Goal: Information Seeking & Learning: Understand process/instructions

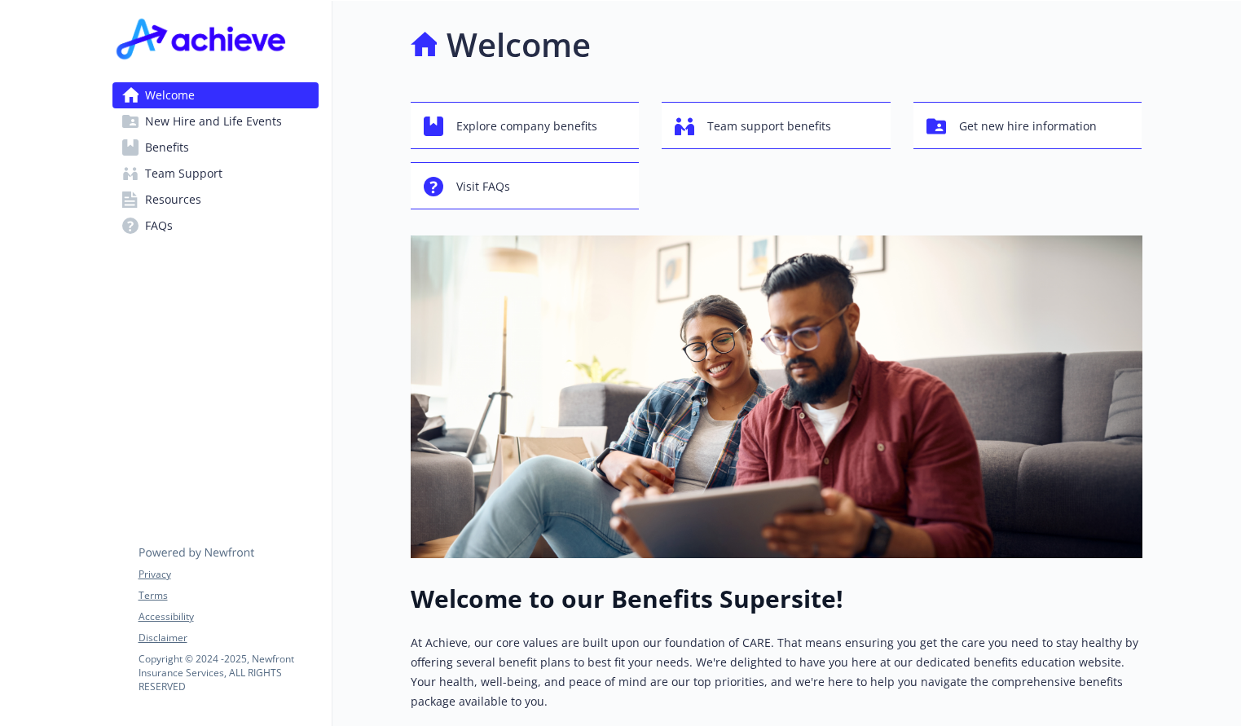
click at [237, 126] on span "New Hire and Life Events" at bounding box center [213, 121] width 137 height 26
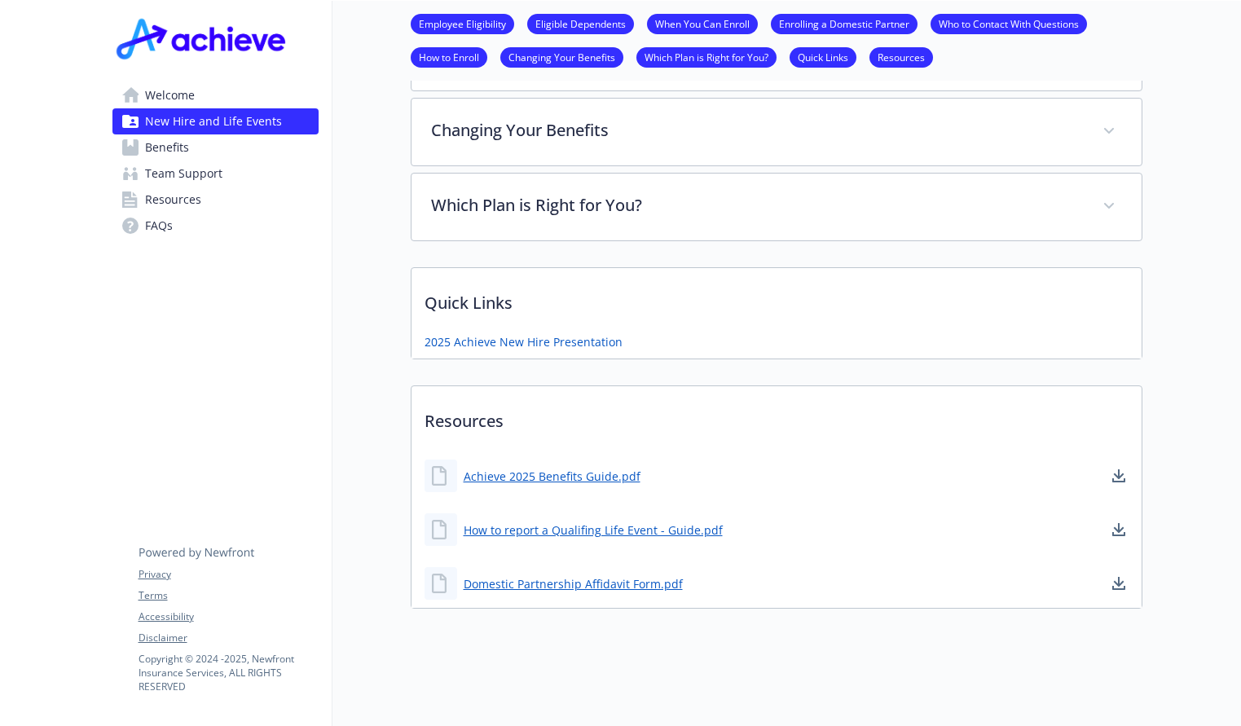
scroll to position [726, 0]
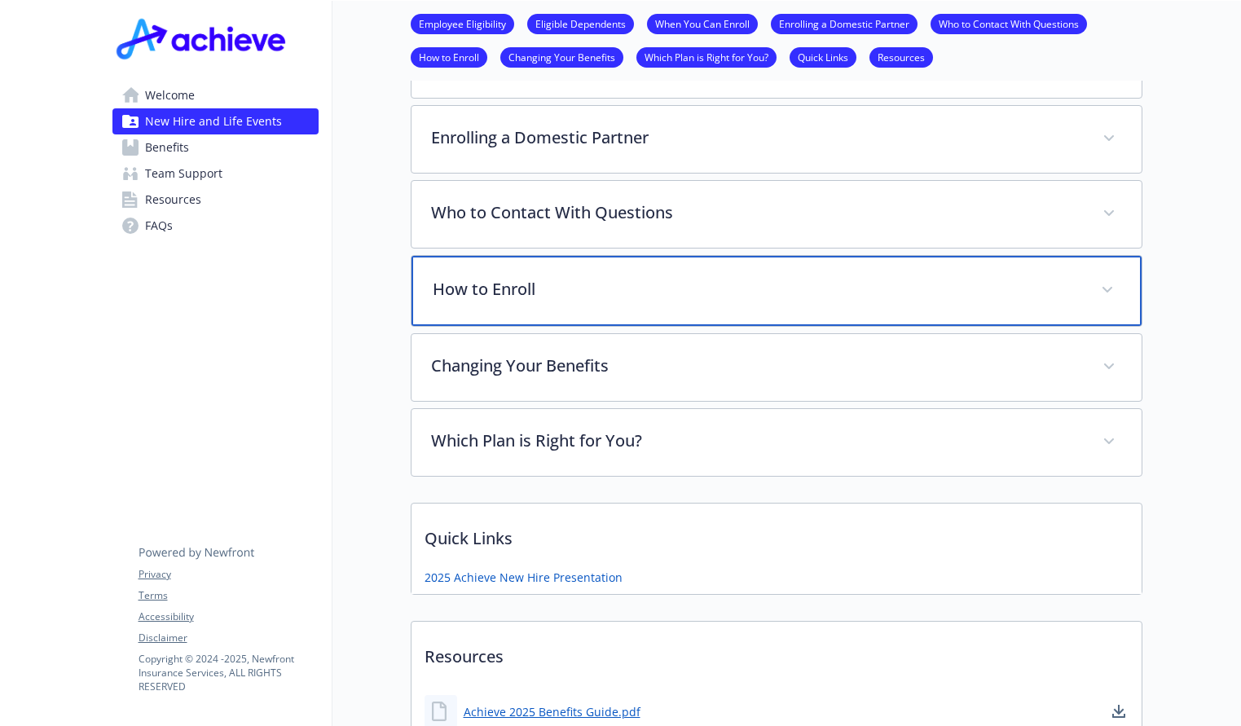
click at [597, 290] on p "How to Enroll" at bounding box center [757, 289] width 649 height 24
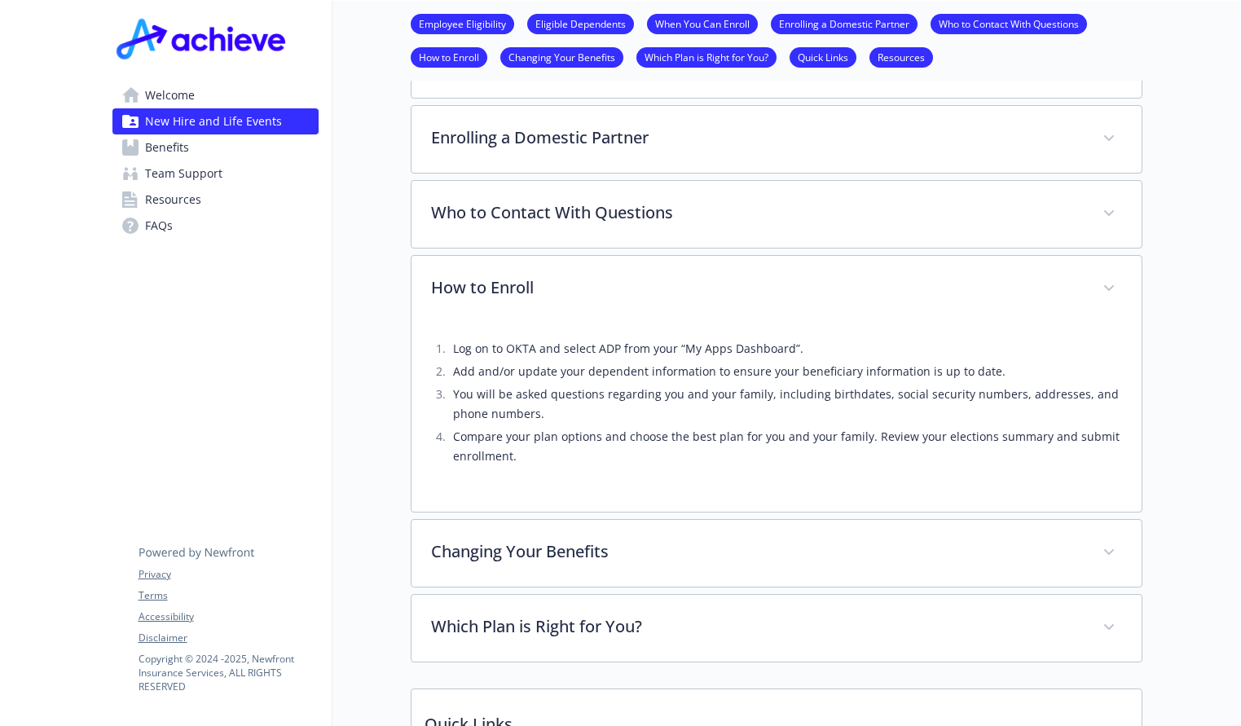
click at [187, 96] on span "Welcome" at bounding box center [170, 95] width 50 height 26
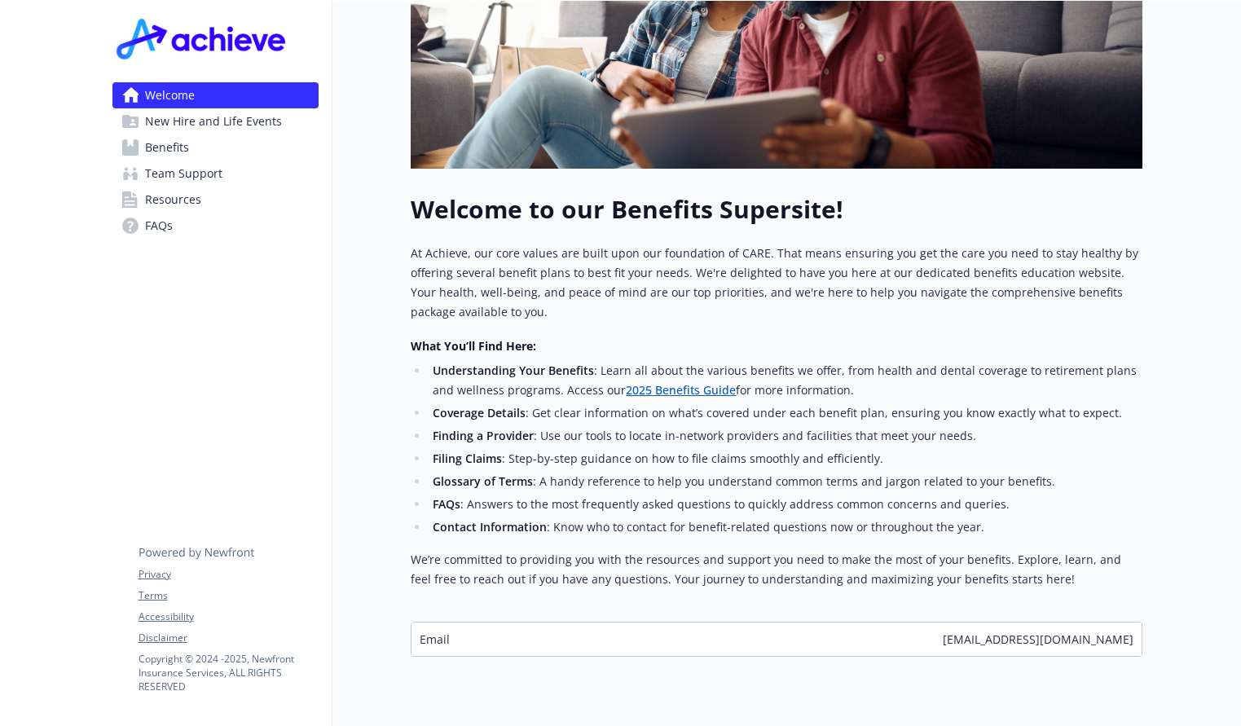
scroll to position [450, 0]
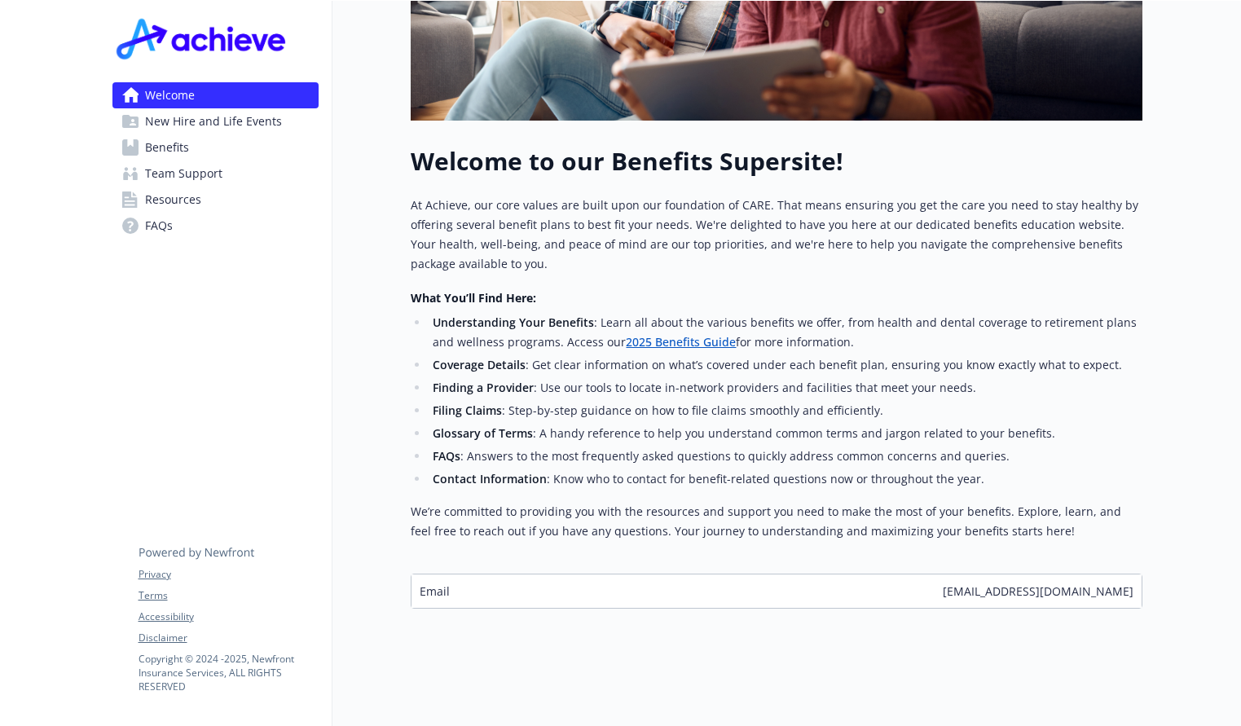
click at [60, 213] on div at bounding box center [49, 144] width 99 height 1163
